Goal: Obtain resource: Obtain resource

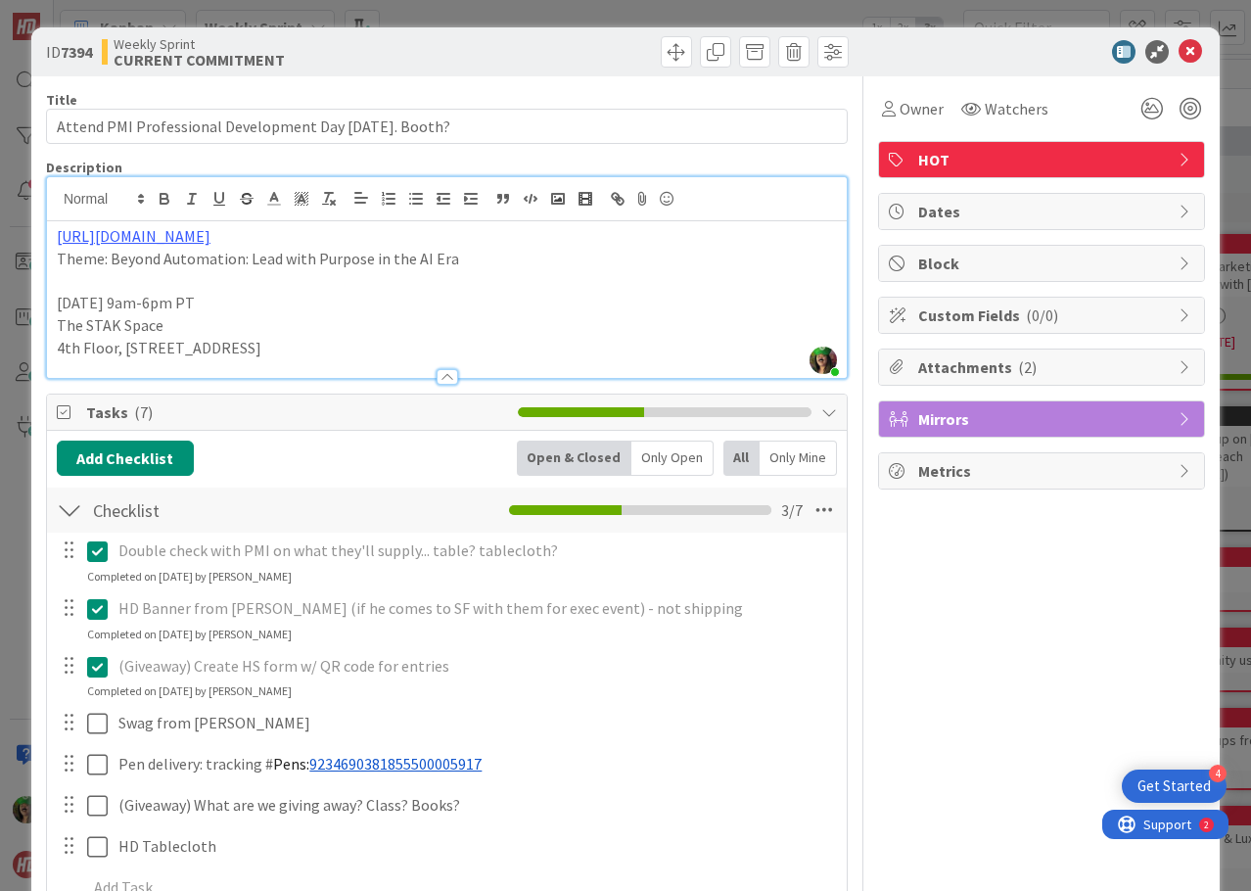
scroll to position [2056, 0]
click at [1179, 57] on icon at bounding box center [1190, 51] width 23 height 23
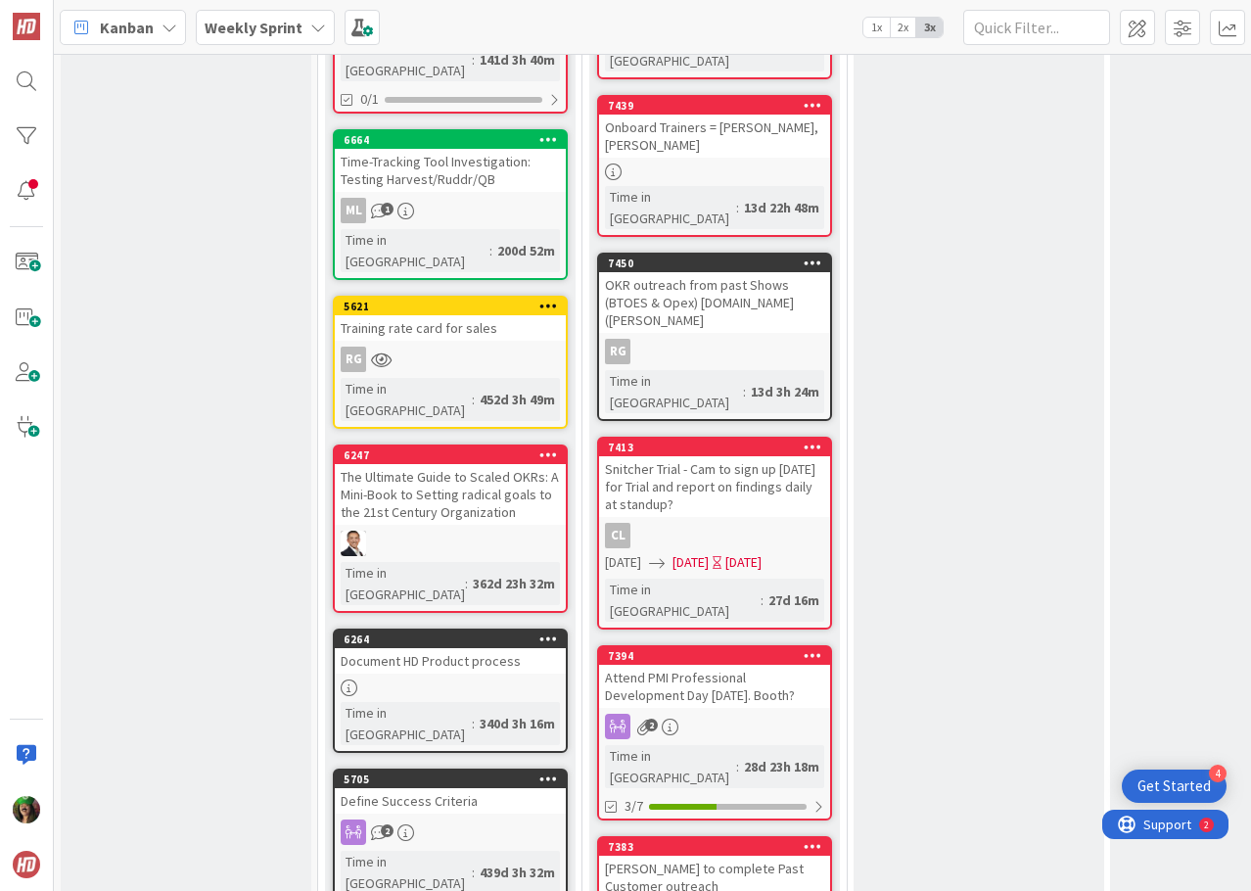
click at [116, 29] on span "Kanban" at bounding box center [127, 27] width 54 height 23
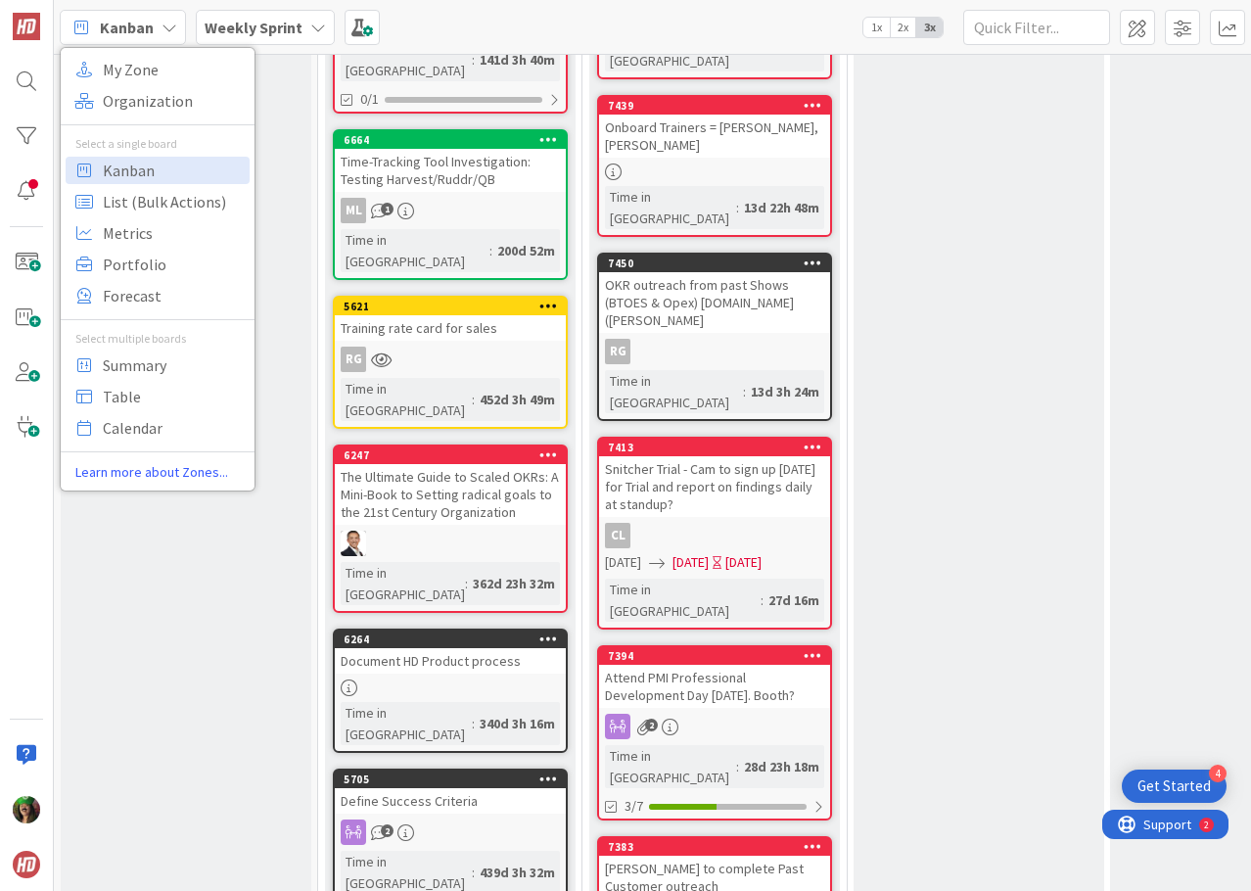
click at [272, 23] on b "Weekly Sprint" at bounding box center [254, 28] width 98 height 20
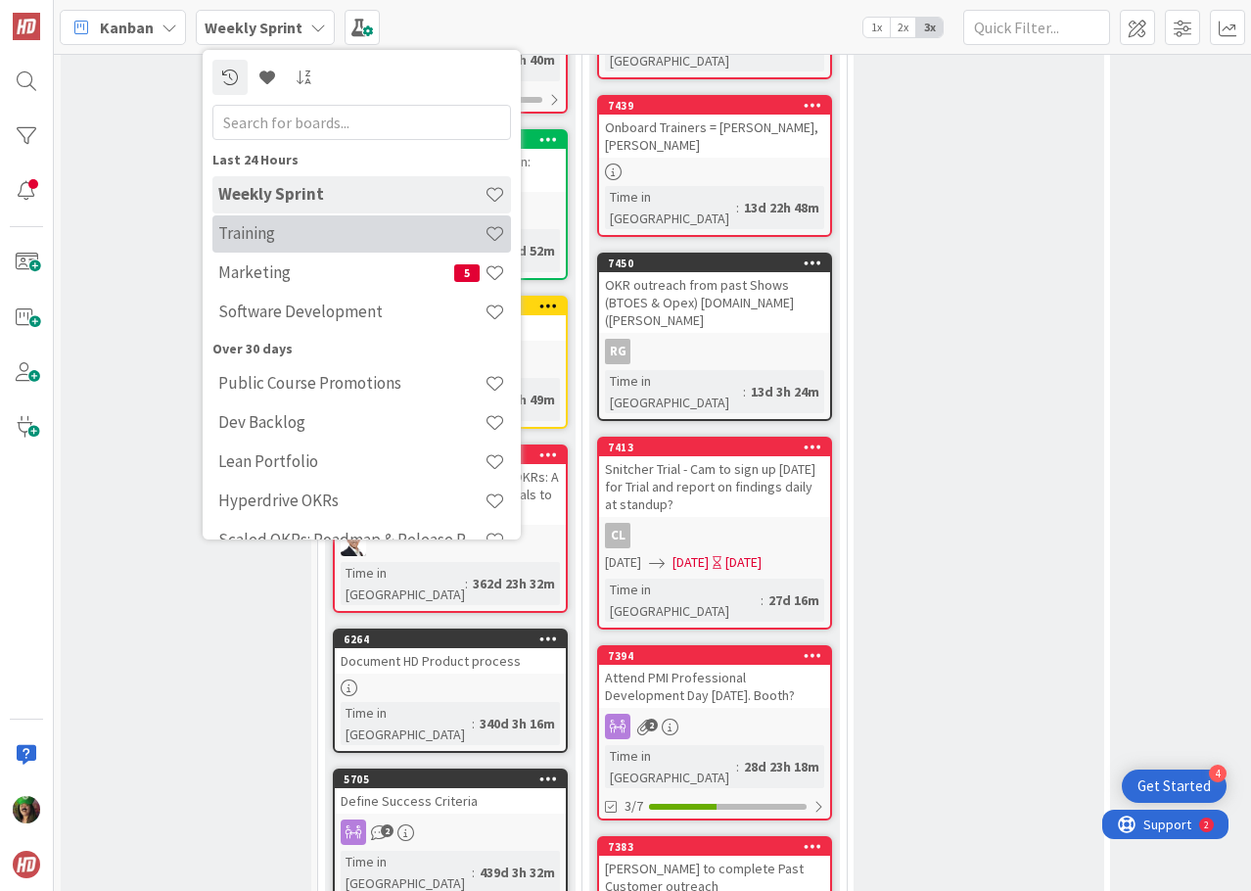
click at [269, 238] on h4 "Training" at bounding box center [351, 233] width 266 height 20
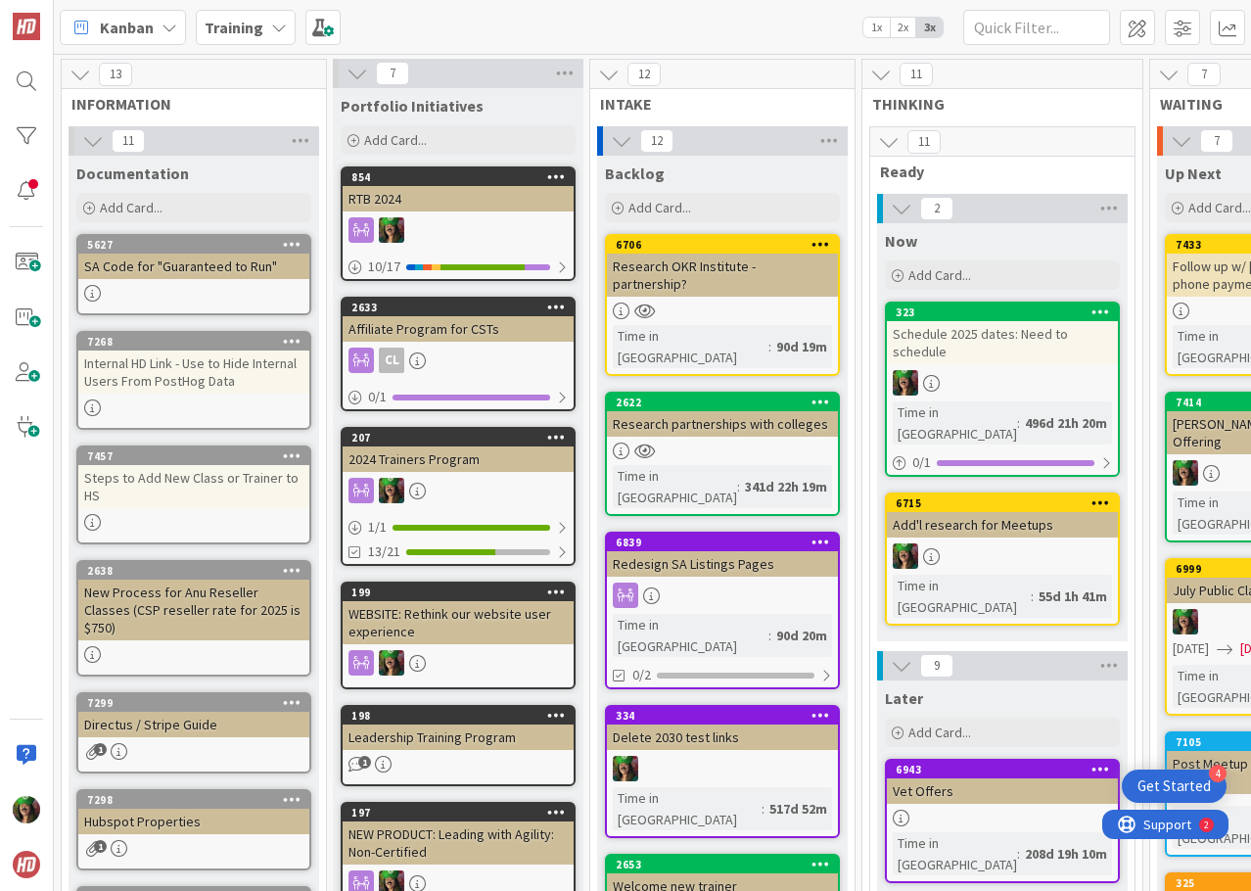
click at [179, 268] on div "SA Code for "Guaranteed to Run"" at bounding box center [193, 266] width 231 height 25
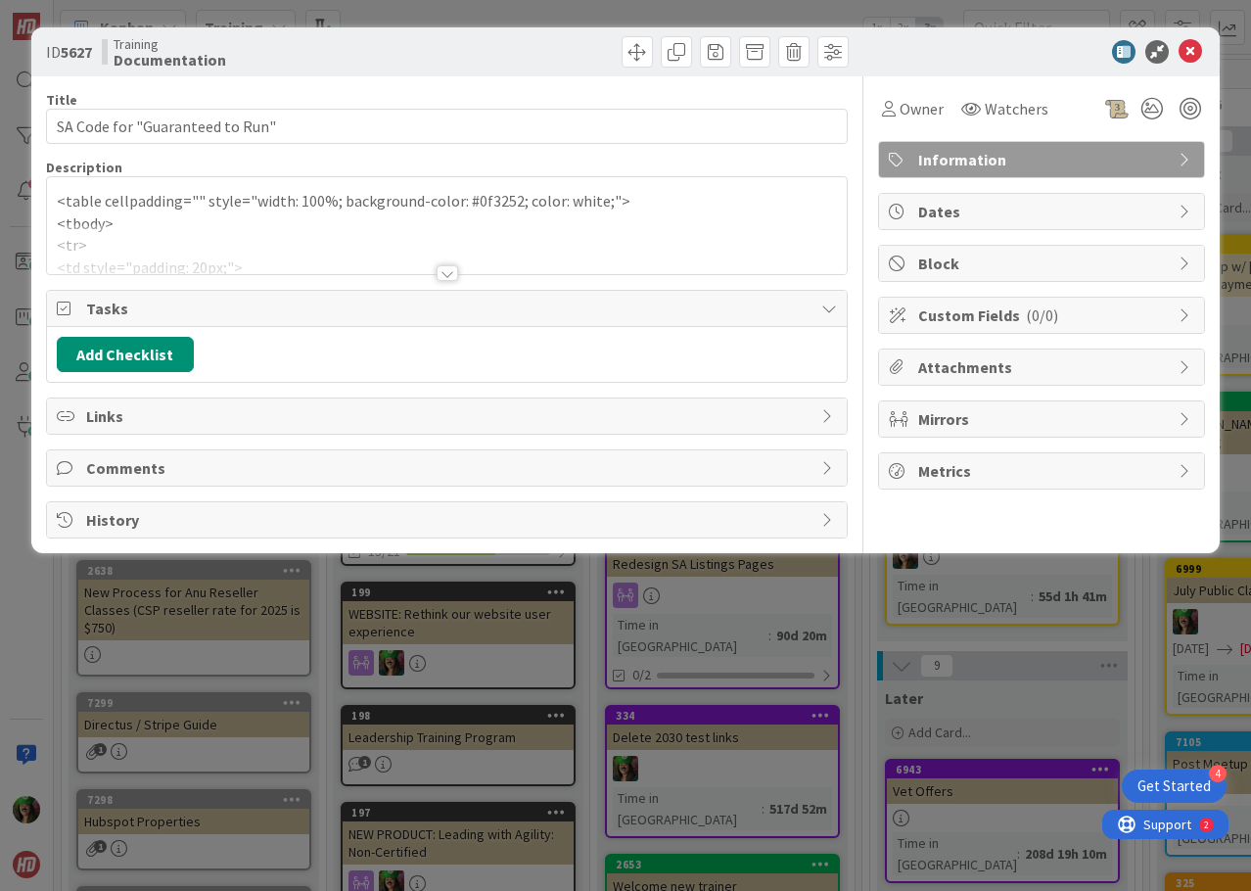
click at [155, 219] on p "<tbody>" at bounding box center [447, 223] width 780 height 23
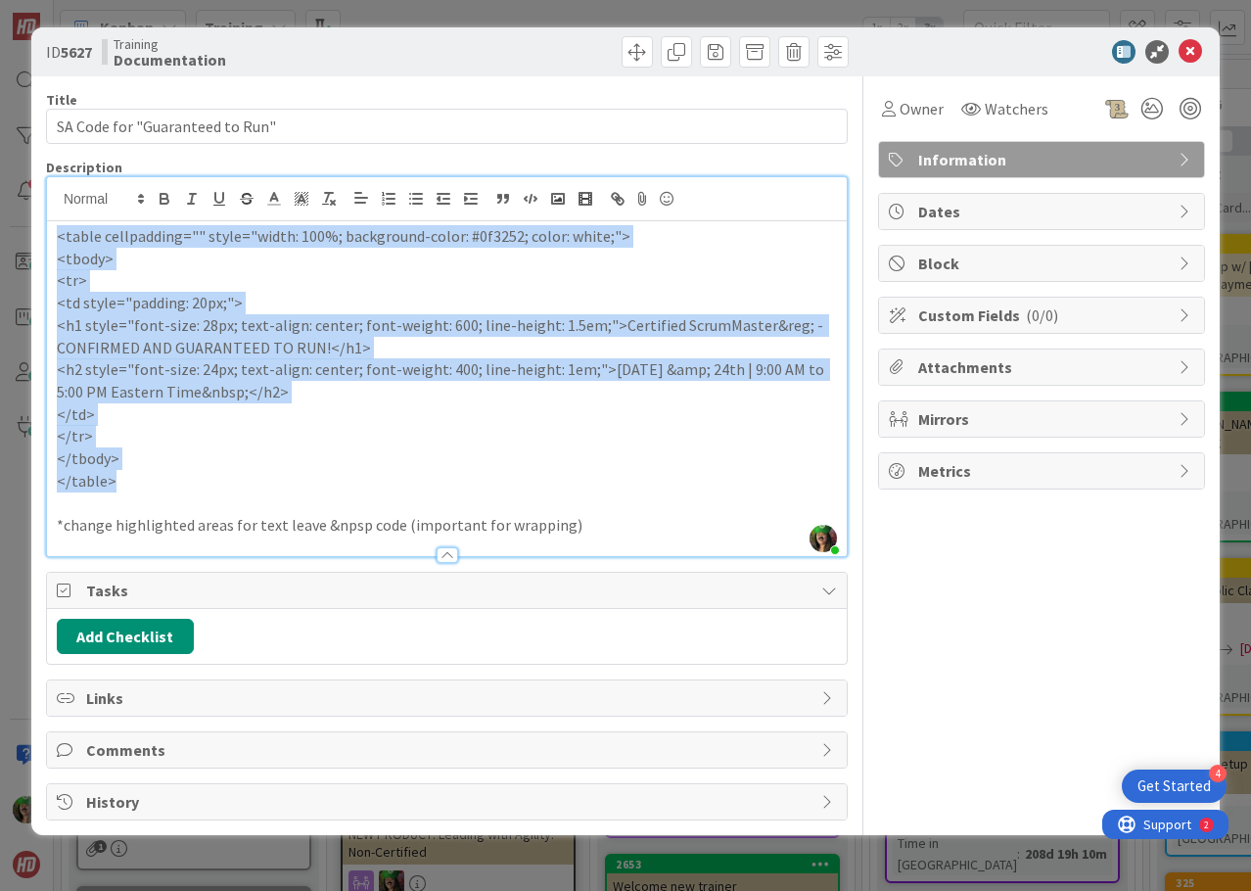
drag, startPoint x: 57, startPoint y: 237, endPoint x: 166, endPoint y: 483, distance: 269.1
click at [166, 483] on div "<table cellpadding="" style="width: 100%; background-color: #0f3252; color: whi…" at bounding box center [447, 388] width 800 height 335
copy div "<table cellpadding="" style="width: 100%; background-color: #0f3252; color: whi…"
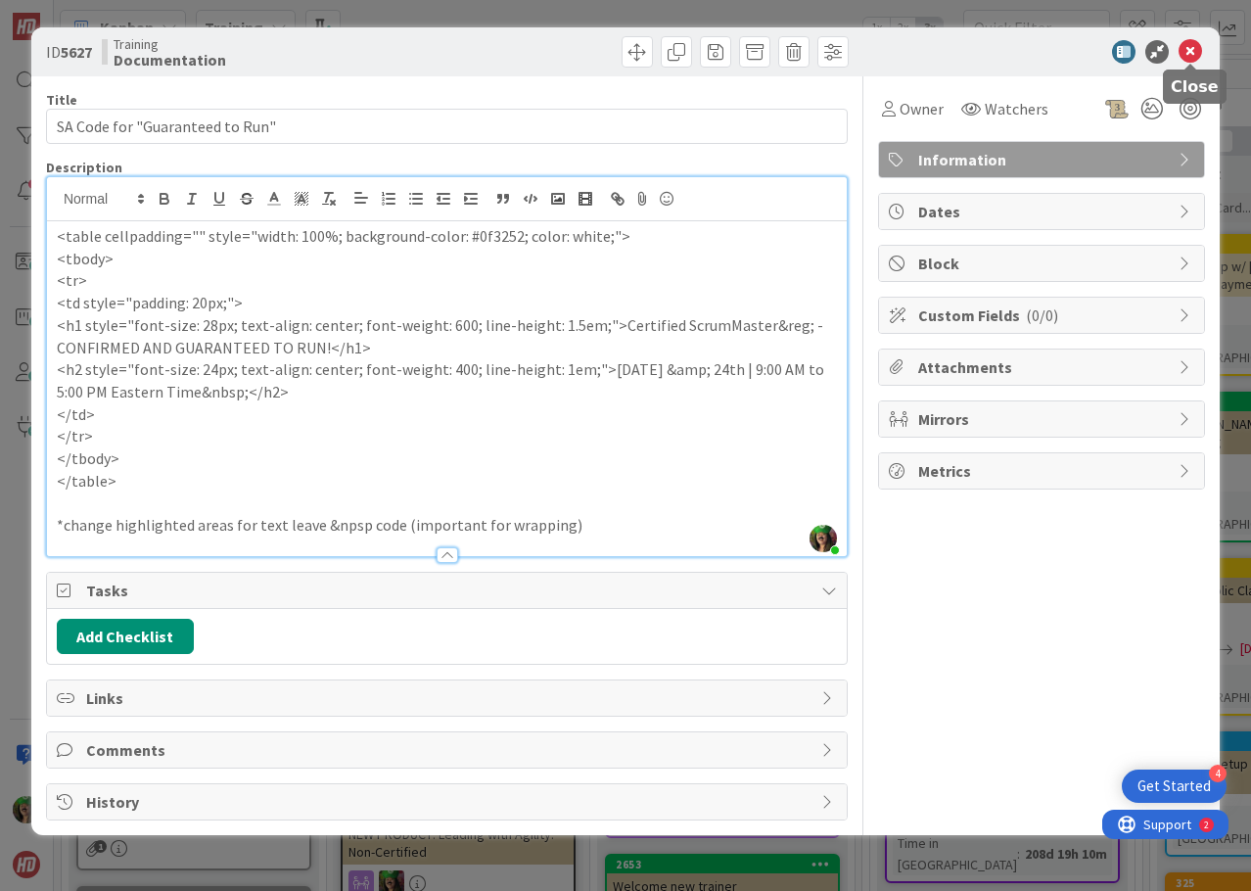
click at [1184, 50] on icon at bounding box center [1190, 51] width 23 height 23
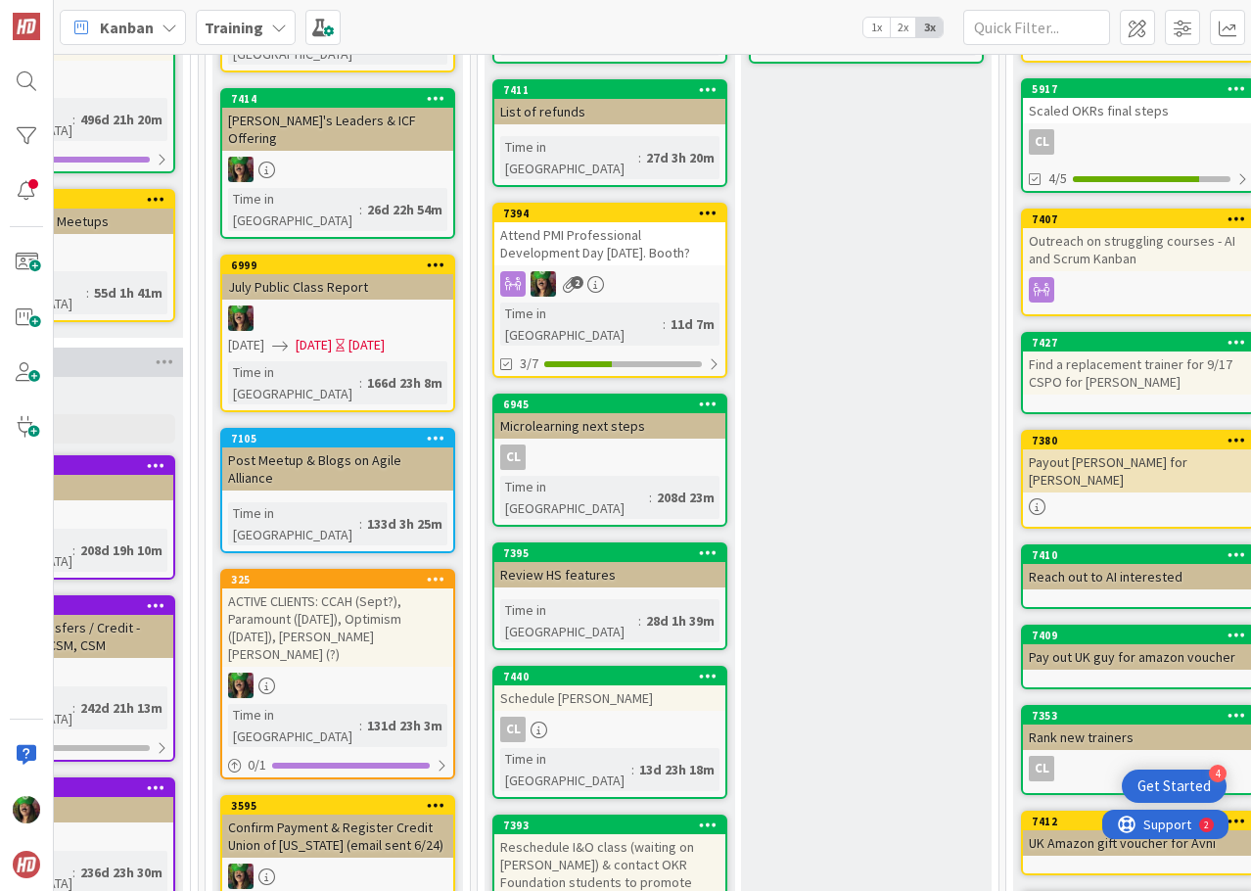
scroll to position [490, 945]
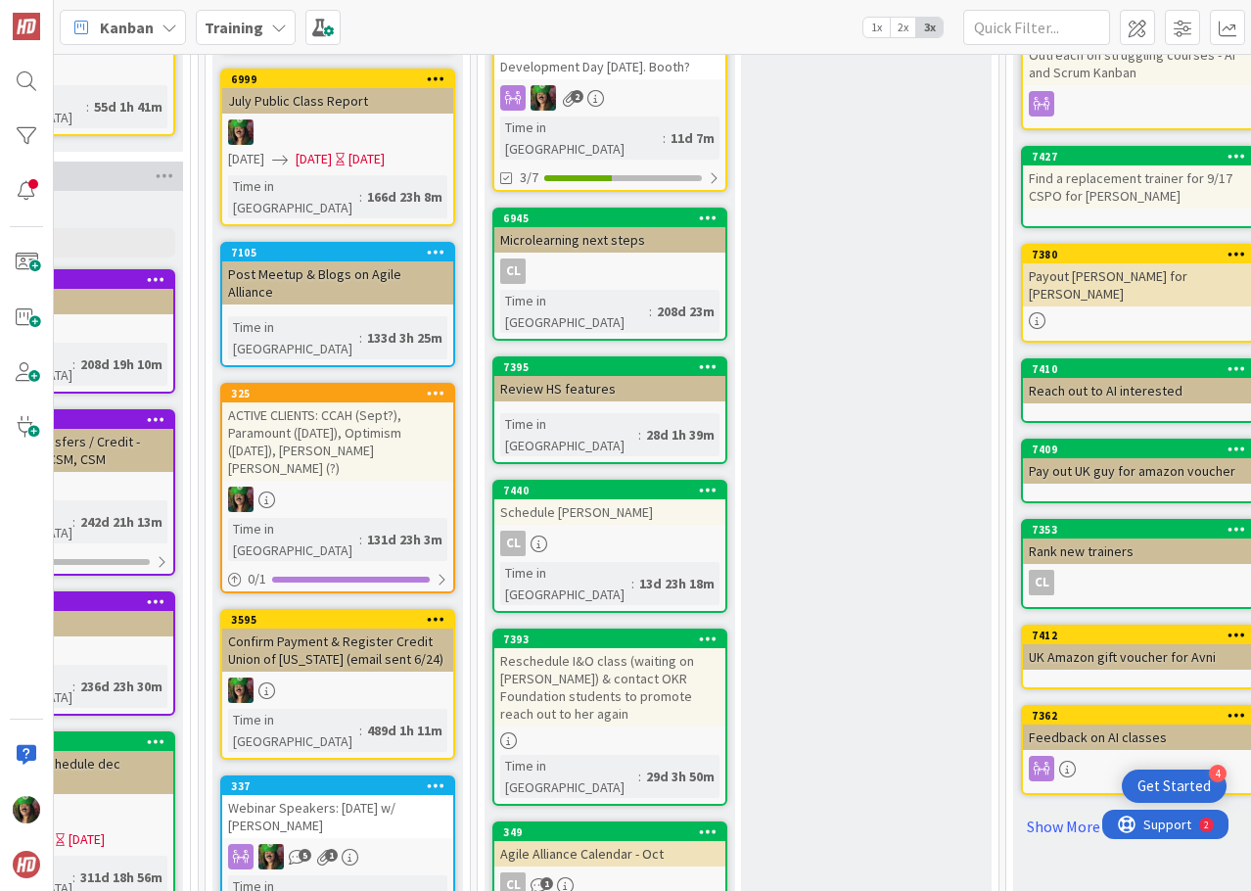
click at [647, 531] on div "CL" at bounding box center [609, 543] width 231 height 25
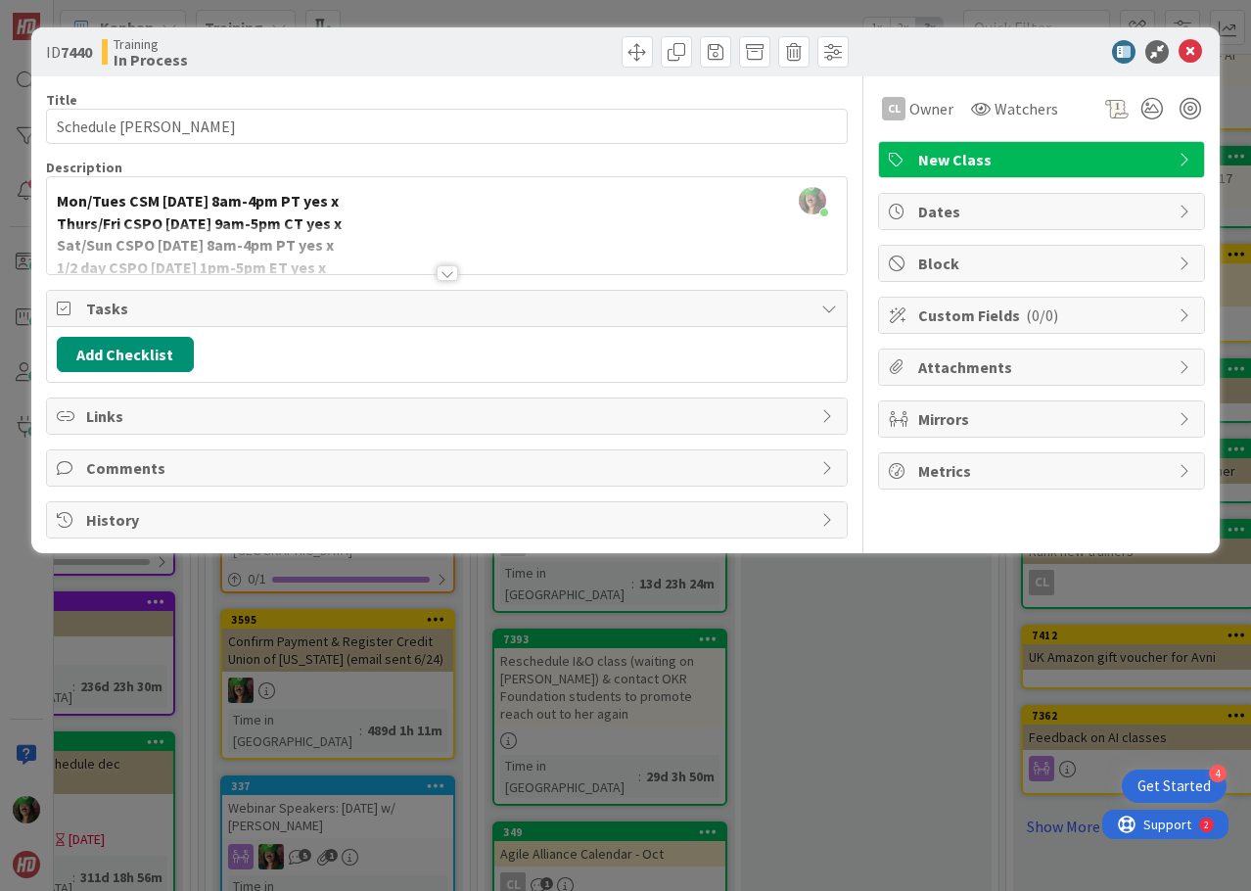
click at [444, 265] on div at bounding box center [448, 273] width 22 height 16
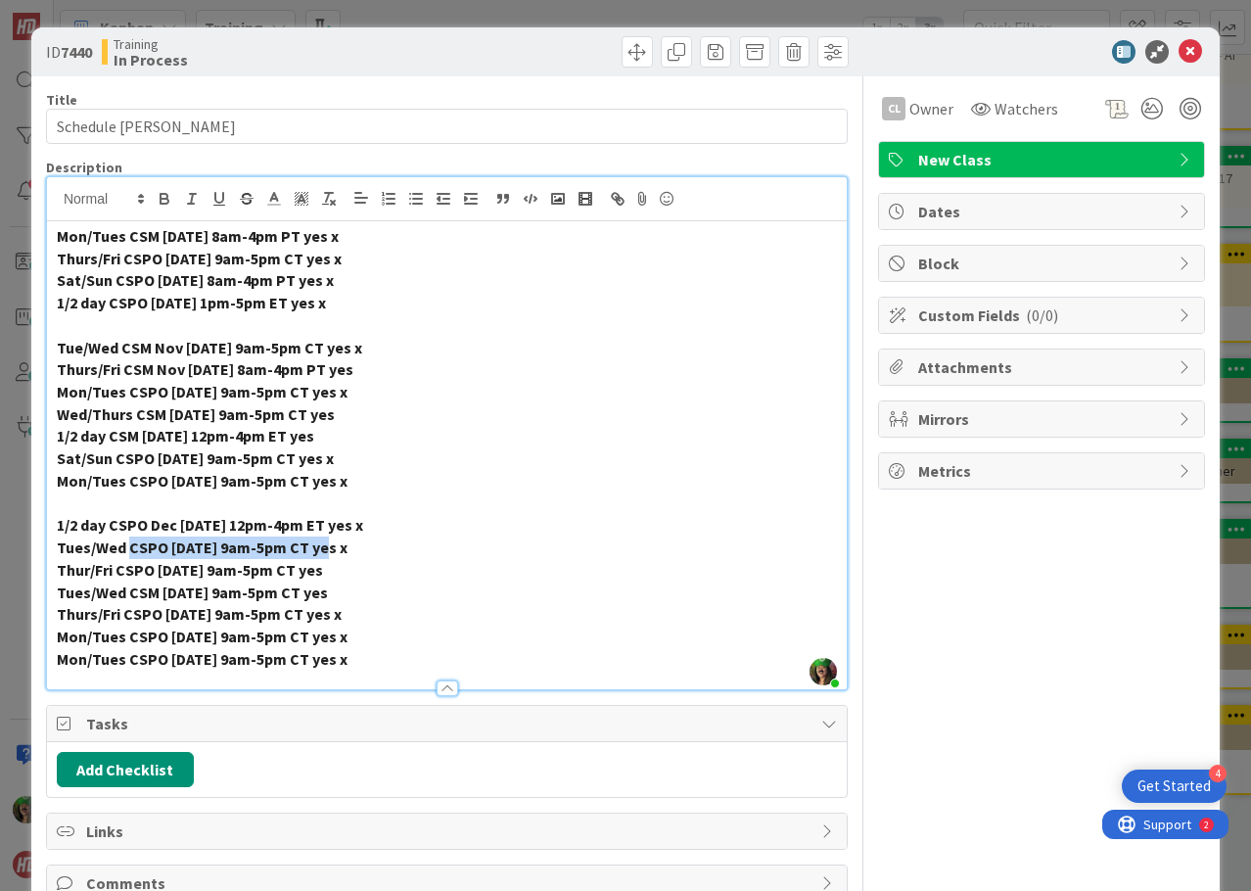
drag, startPoint x: 127, startPoint y: 547, endPoint x: 320, endPoint y: 546, distance: 192.9
click at [320, 546] on strong "Tues/Wed CSPO [DATE] 9am-5pm CT yes x" at bounding box center [202, 548] width 291 height 20
